Goal: Check status: Check status

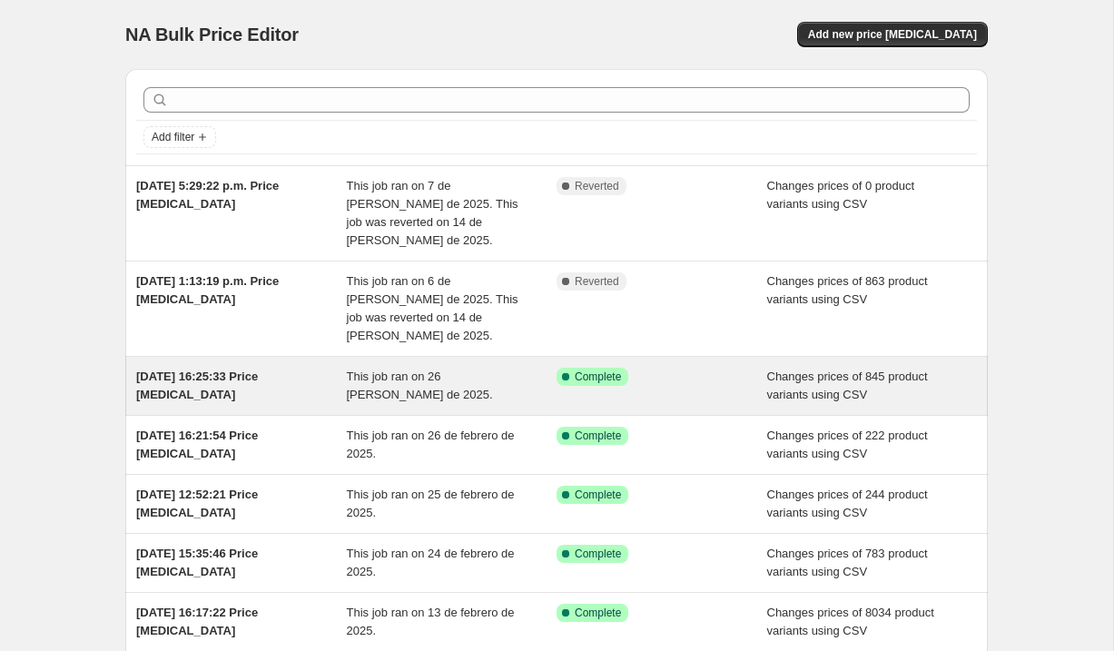
click at [497, 368] on div "This job ran on 26 [PERSON_NAME] de 2025." at bounding box center [452, 386] width 211 height 36
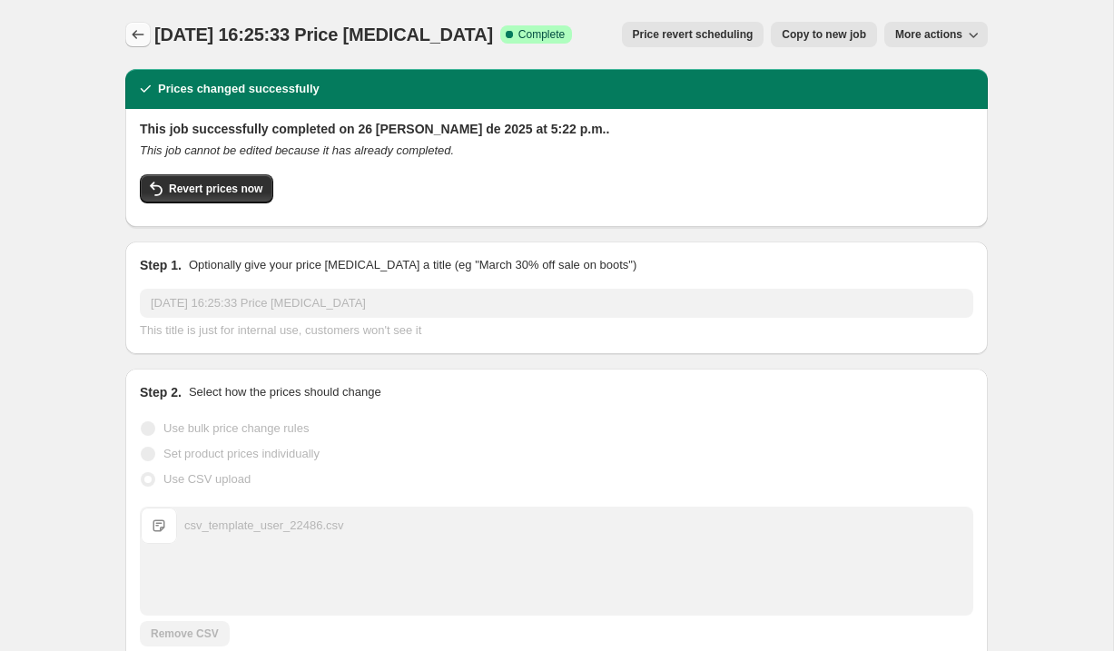
click at [136, 40] on icon "Price change jobs" at bounding box center [138, 34] width 18 height 18
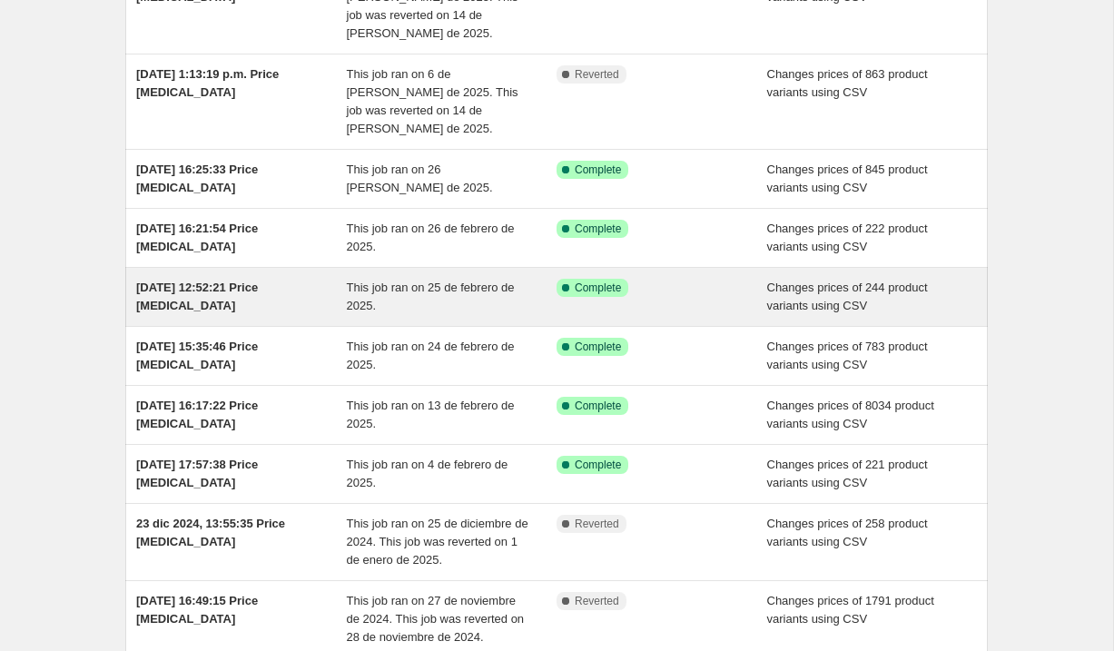
scroll to position [357, 0]
